Goal: Task Accomplishment & Management: Manage account settings

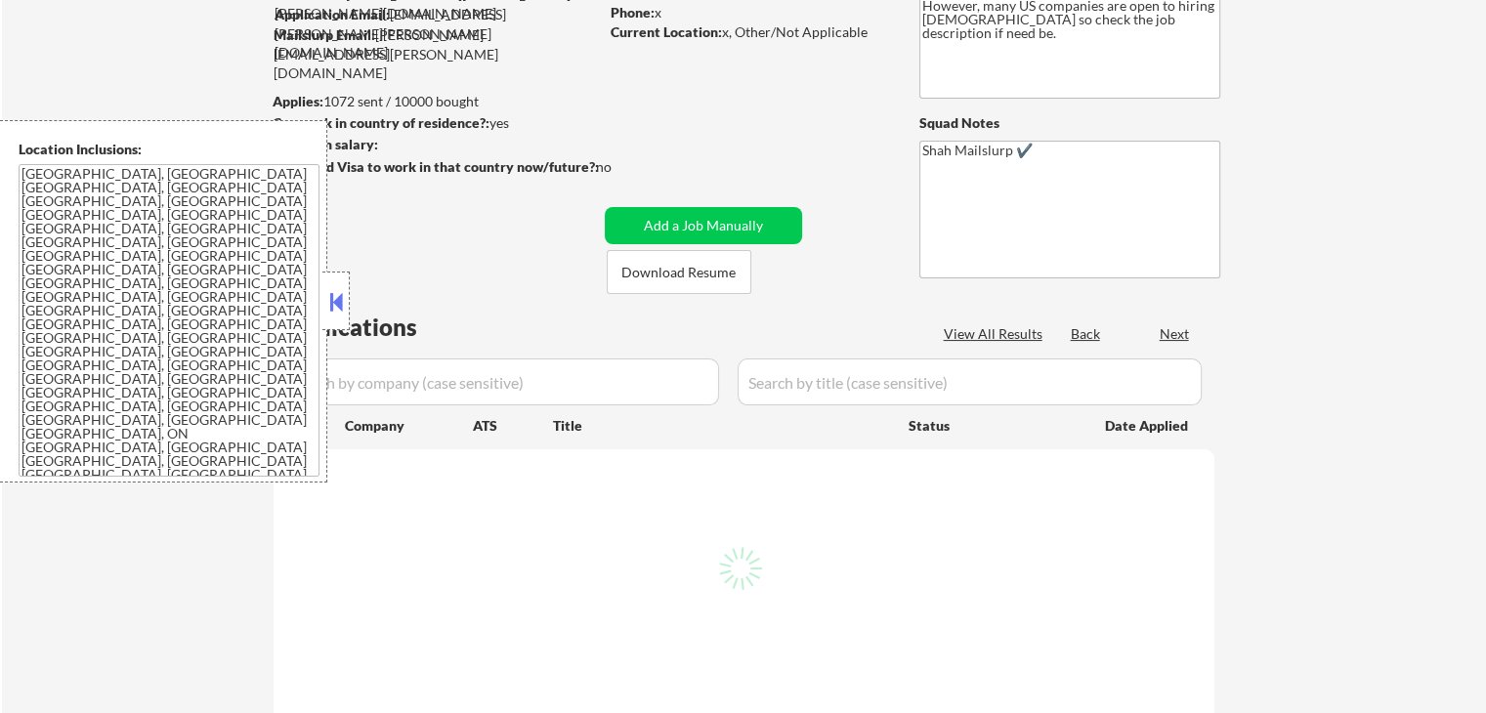
select select ""pending""
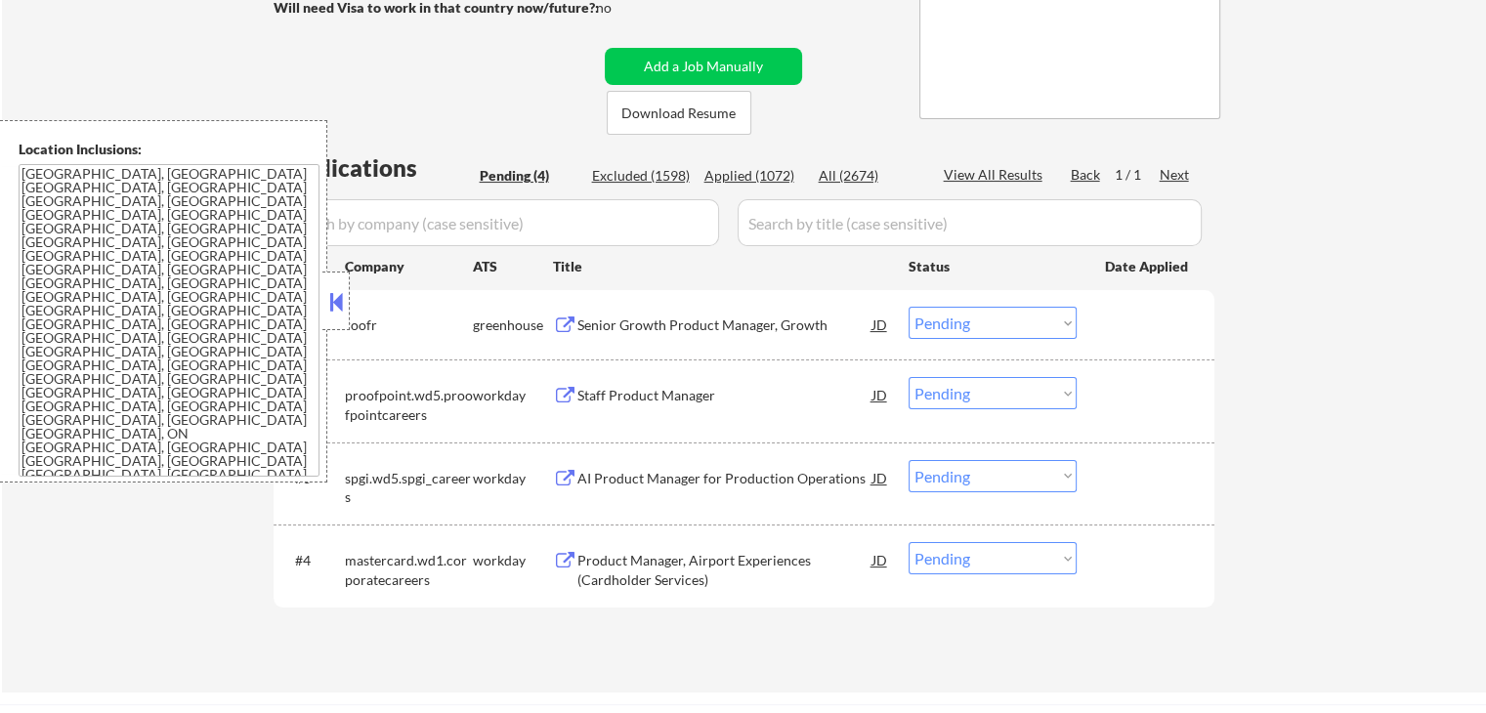
scroll to position [391, 0]
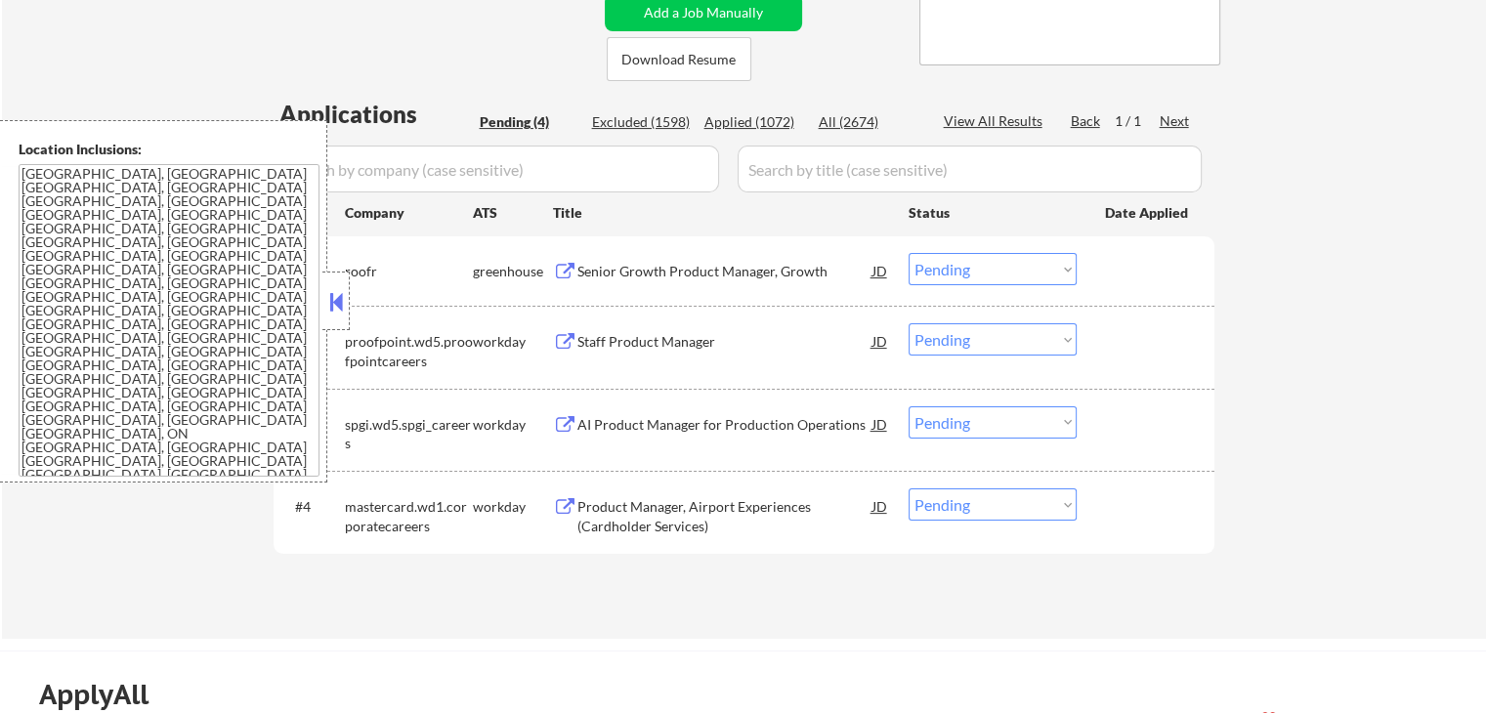
click at [564, 263] on button at bounding box center [565, 272] width 24 height 19
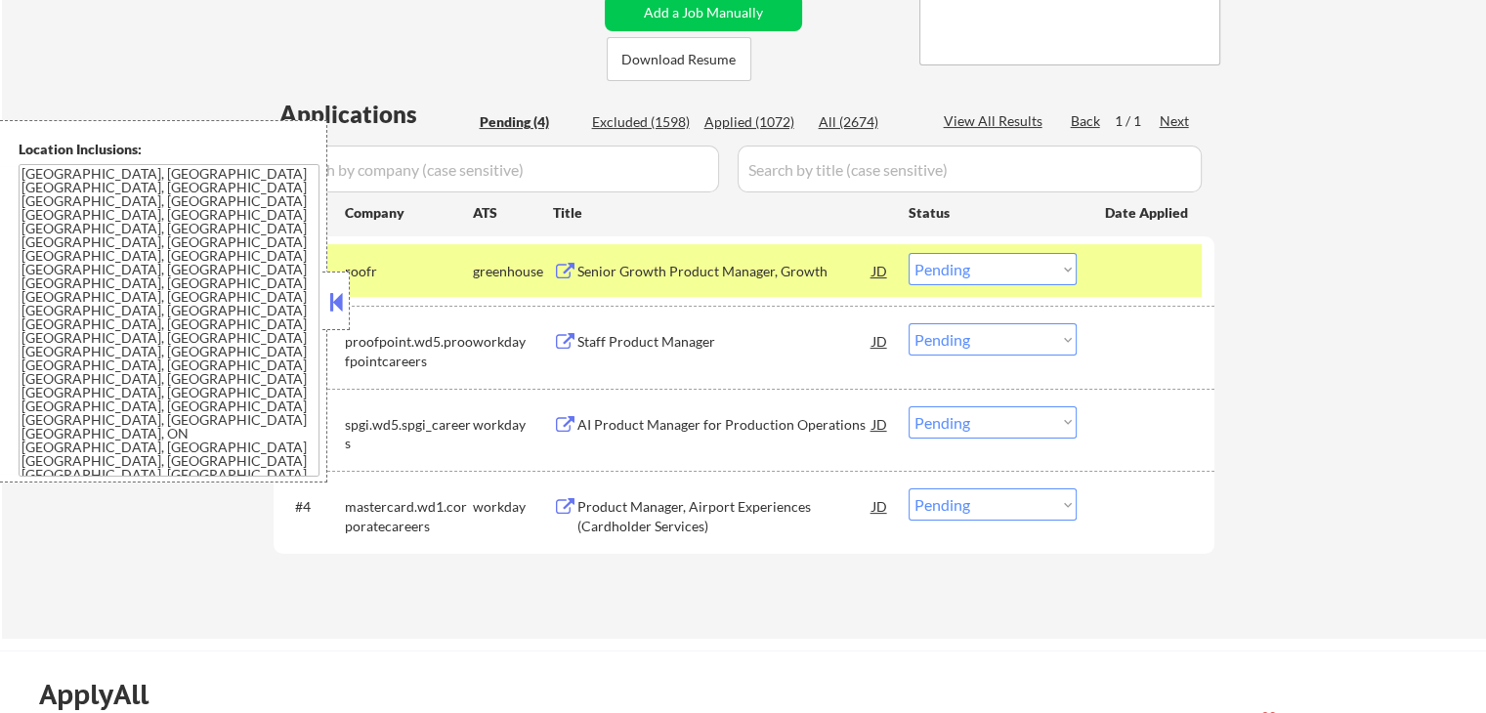
click at [564, 333] on button at bounding box center [565, 342] width 24 height 19
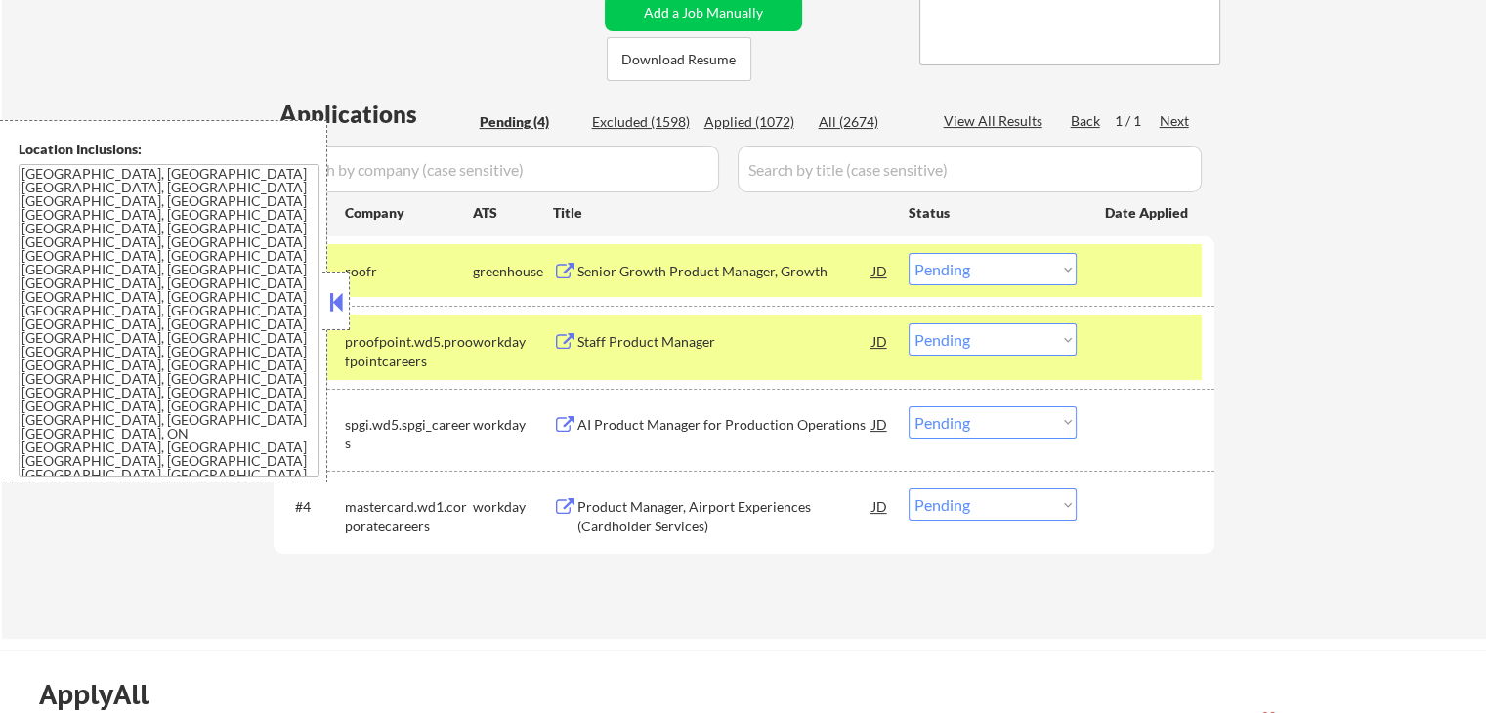
click at [566, 427] on button at bounding box center [565, 425] width 24 height 19
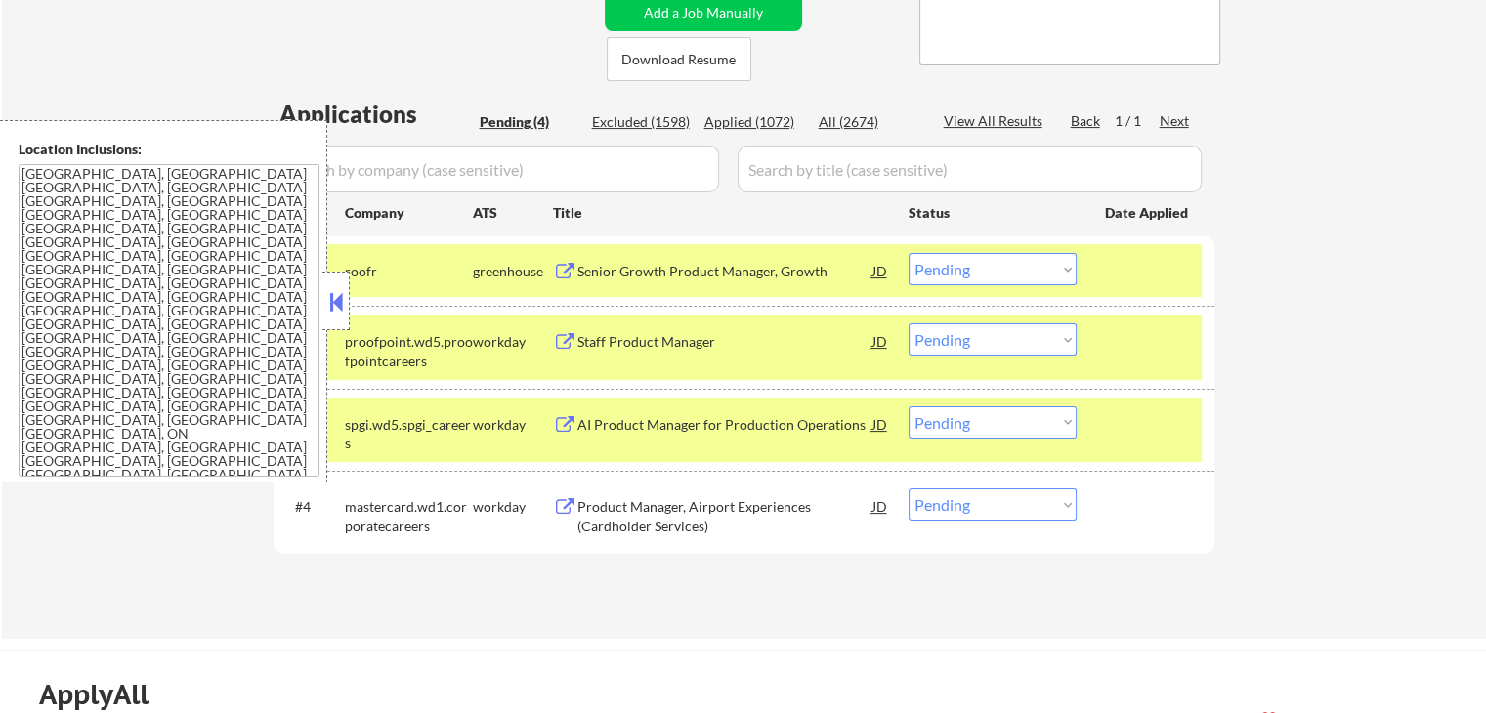
click at [565, 506] on button at bounding box center [565, 507] width 24 height 19
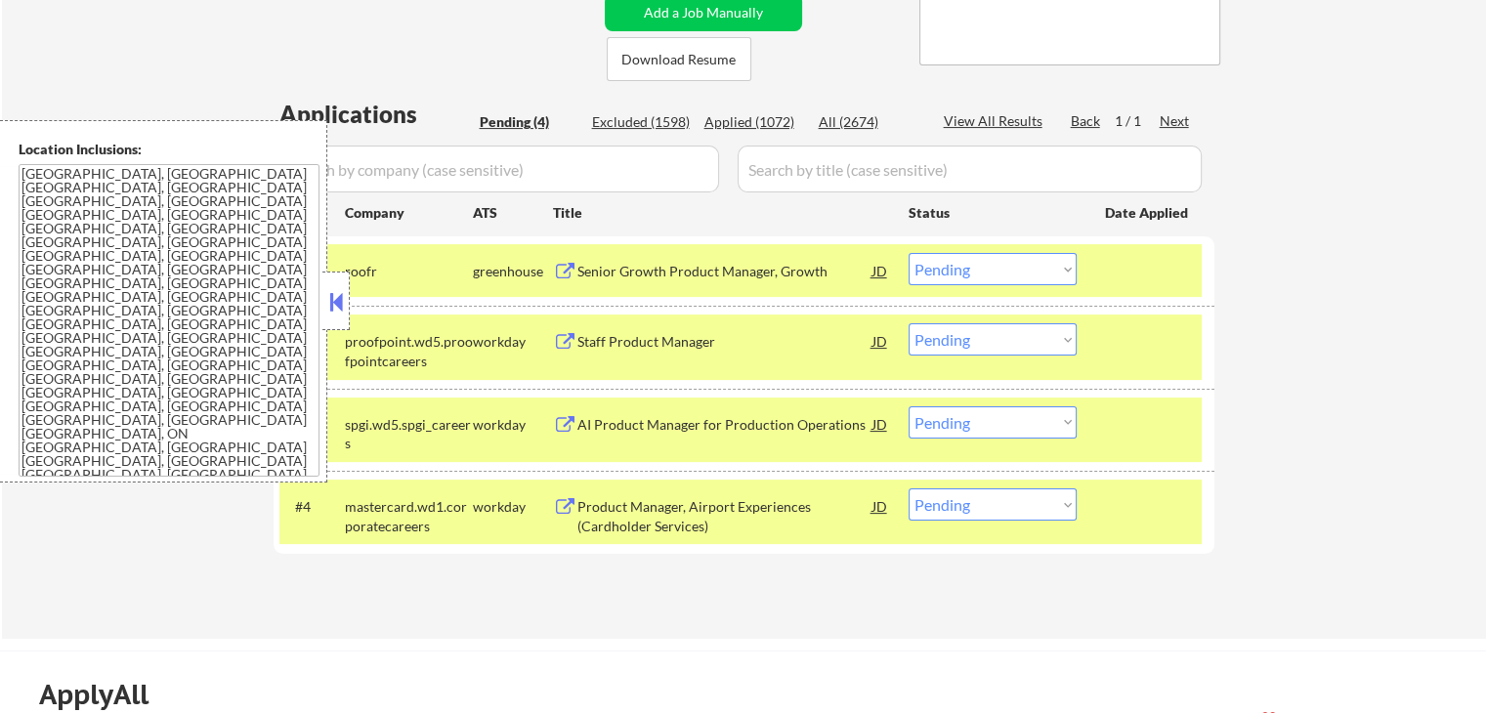
click at [949, 265] on select "Choose an option... Pending Applied Excluded (Questions) Excluded (Expired) Exc…" at bounding box center [993, 269] width 168 height 32
click at [909, 253] on select "Choose an option... Pending Applied Excluded (Questions) Excluded (Expired) Exc…" at bounding box center [993, 269] width 168 height 32
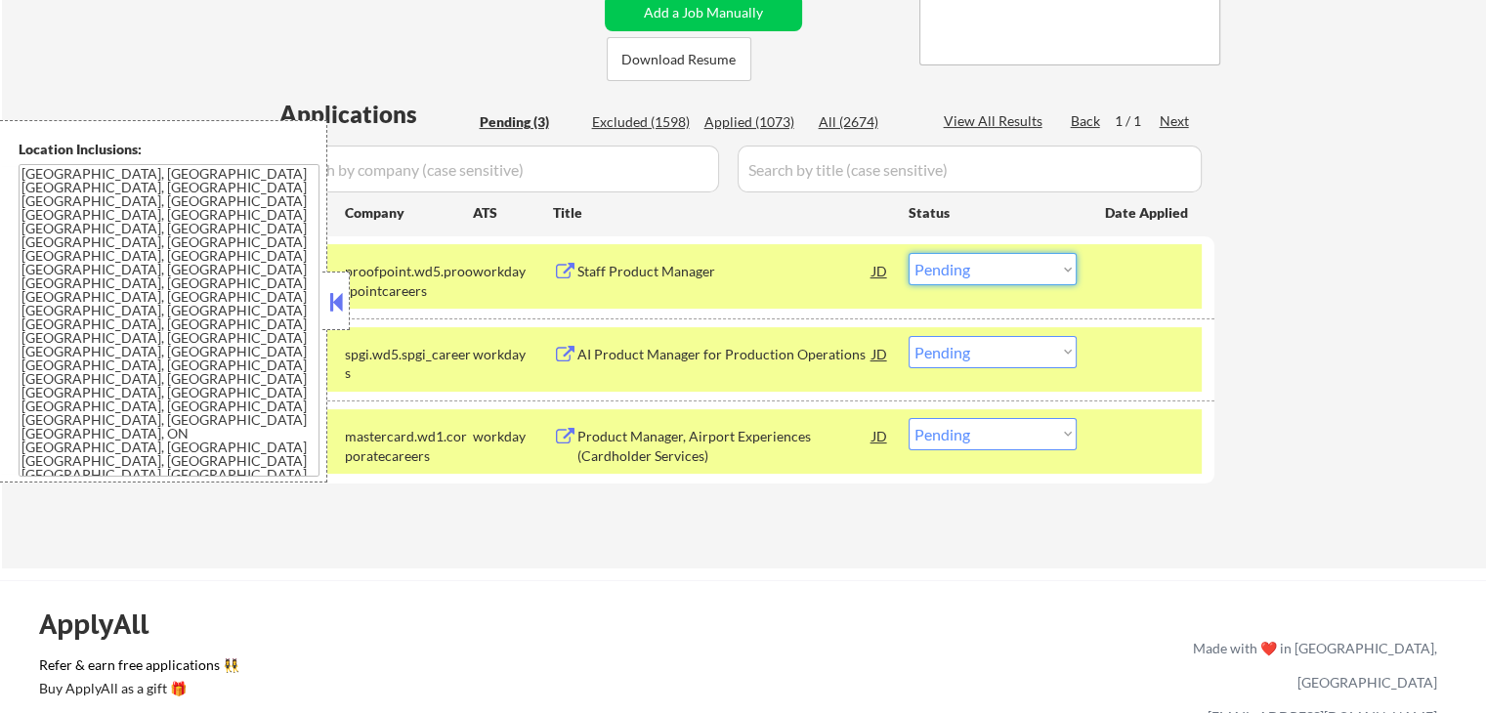
click at [936, 265] on select "Choose an option... Pending Applied Excluded (Questions) Excluded (Expired) Exc…" at bounding box center [993, 269] width 168 height 32
click at [909, 253] on select "Choose an option... Pending Applied Excluded (Questions) Excluded (Expired) Exc…" at bounding box center [993, 269] width 168 height 32
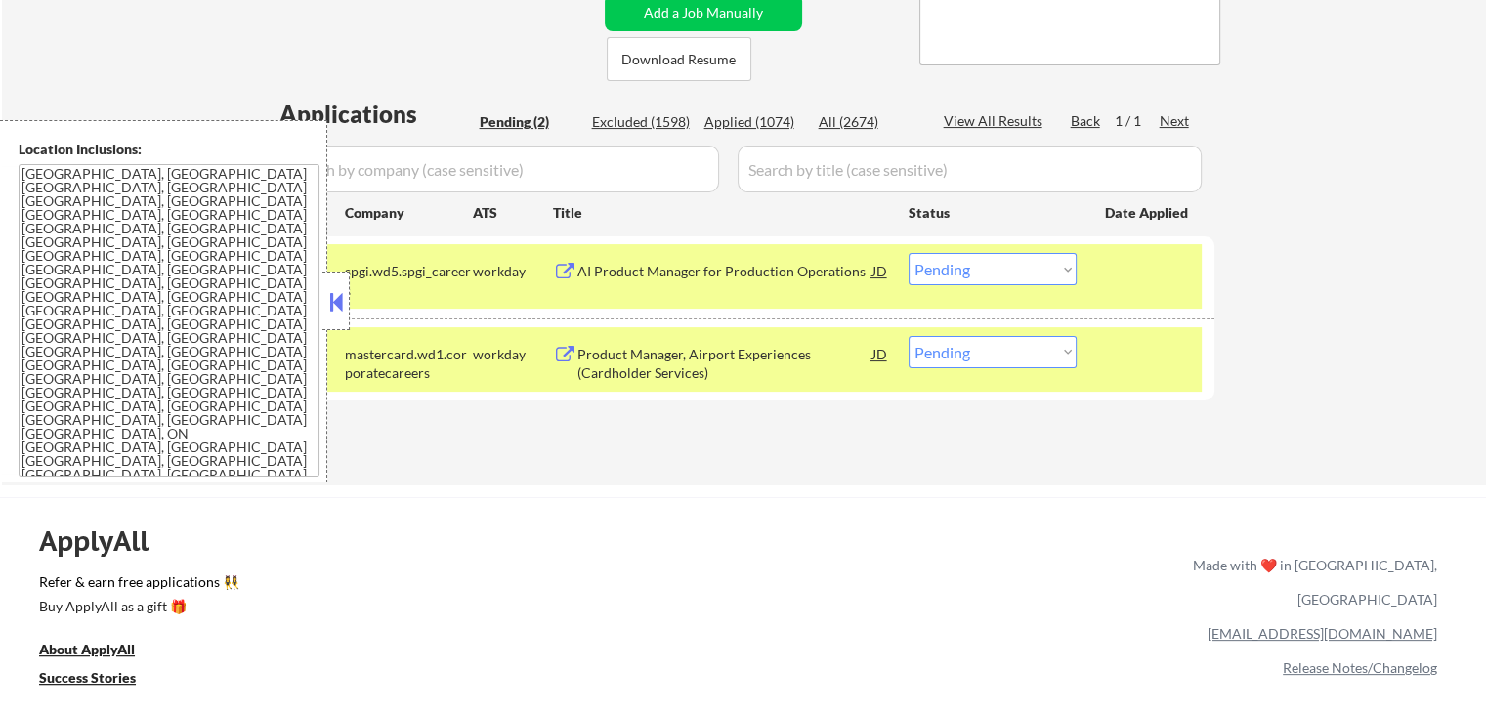
click at [977, 275] on select "Choose an option... Pending Applied Excluded (Questions) Excluded (Expired) Exc…" at bounding box center [993, 269] width 168 height 32
click at [909, 253] on select "Choose an option... Pending Applied Excluded (Questions) Excluded (Expired) Exc…" at bounding box center [993, 269] width 168 height 32
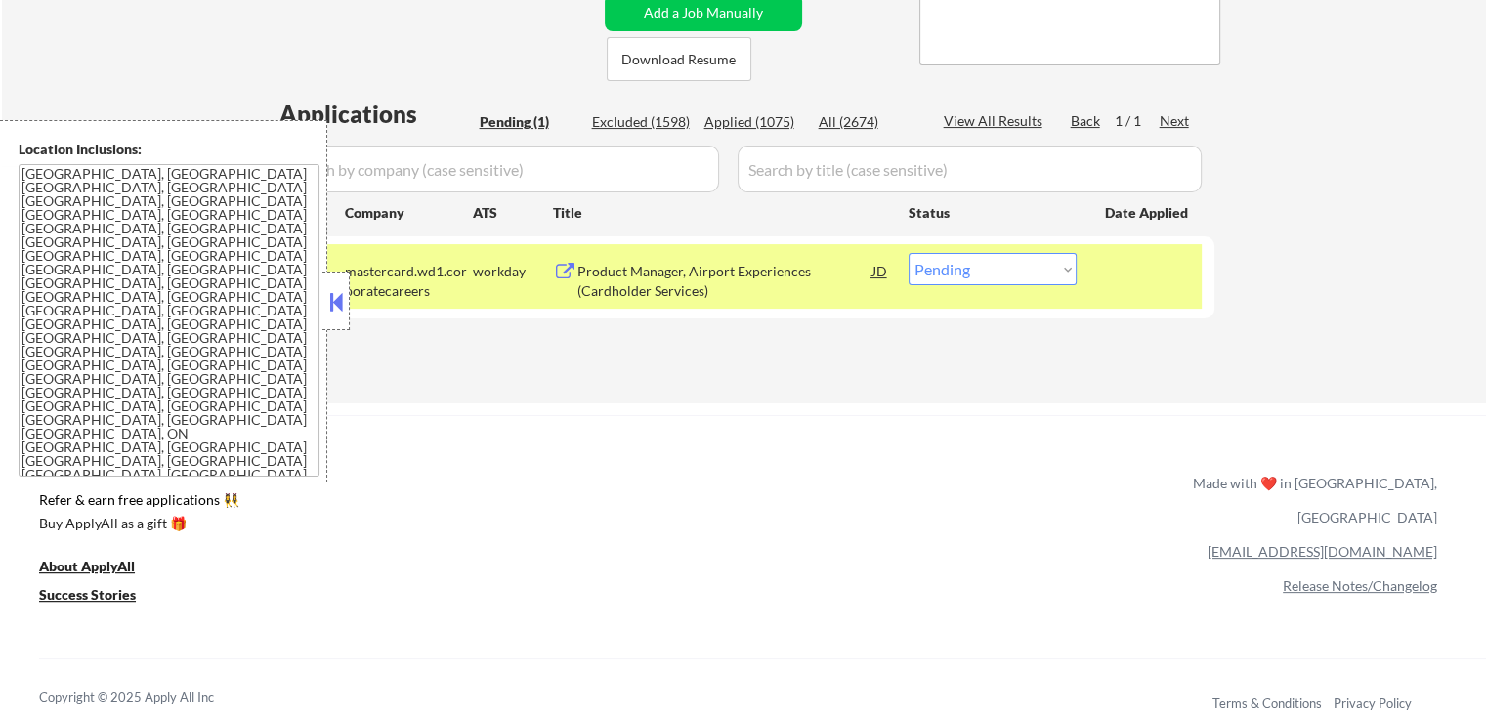
click at [1000, 270] on select "Choose an option... Pending Applied Excluded (Questions) Excluded (Expired) Exc…" at bounding box center [993, 269] width 168 height 32
select select ""applied""
click at [909, 253] on select "Choose an option... Pending Applied Excluded (Questions) Excluded (Expired) Exc…" at bounding box center [993, 269] width 168 height 32
